Goal: Information Seeking & Learning: Understand process/instructions

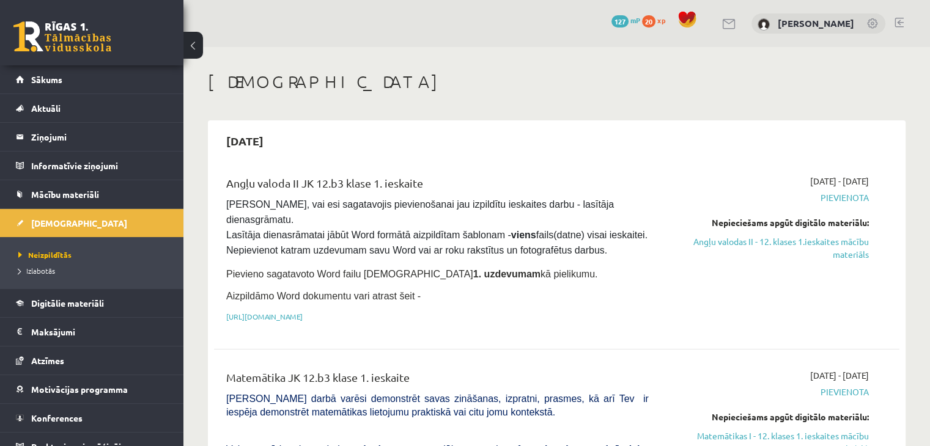
click at [84, 20] on div "0 Dāvanas 127 mP 20 xp" at bounding box center [91, 32] width 183 height 65
click at [67, 43] on link at bounding box center [62, 36] width 98 height 31
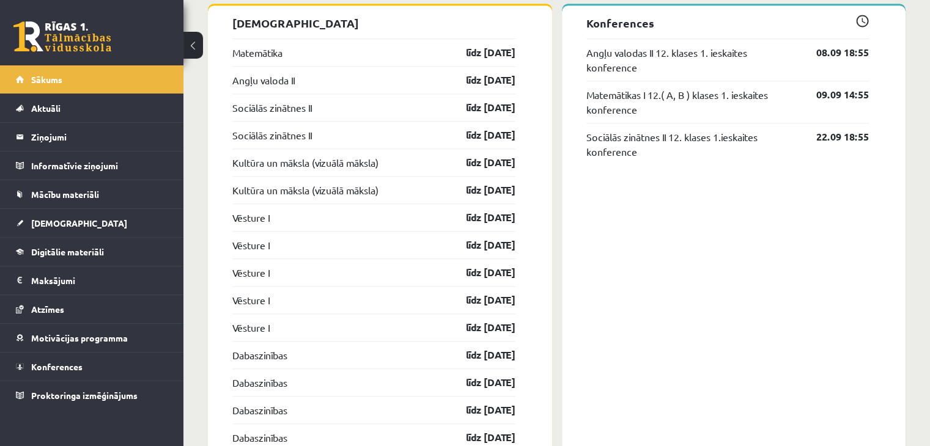
scroll to position [1039, 0]
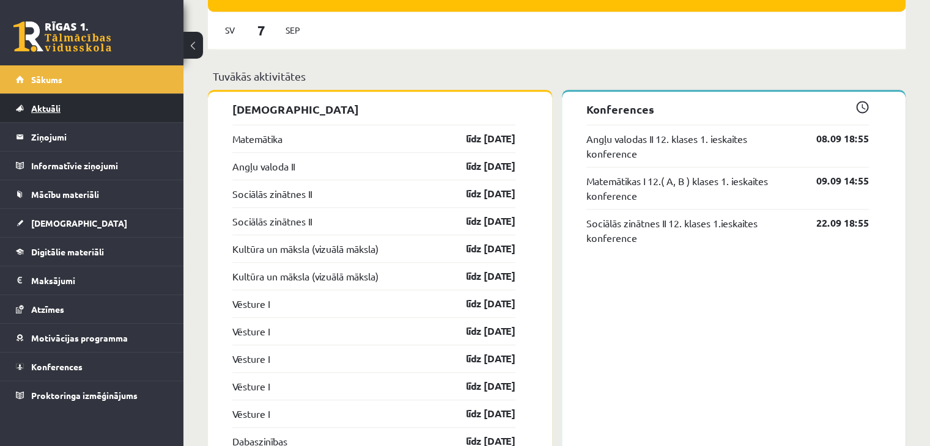
click at [49, 106] on span "Aktuāli" at bounding box center [45, 108] width 29 height 11
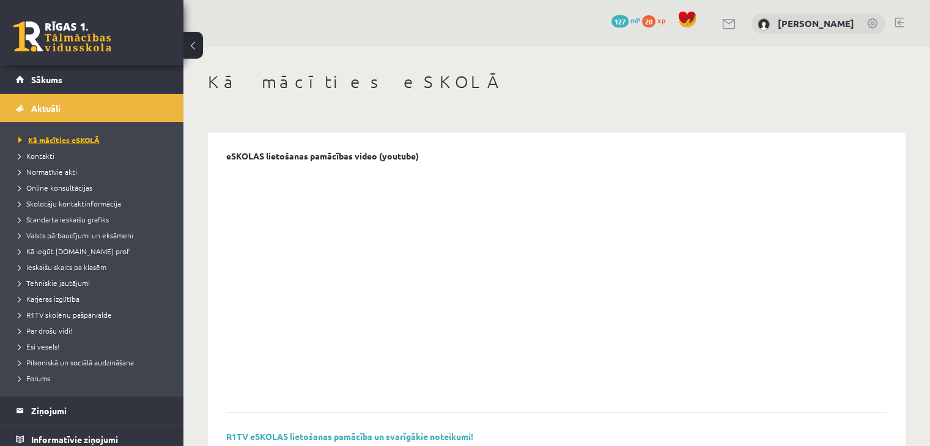
click at [77, 141] on span "Kā mācīties eSKOLĀ" at bounding box center [58, 140] width 81 height 10
